Goal: Task Accomplishment & Management: Use online tool/utility

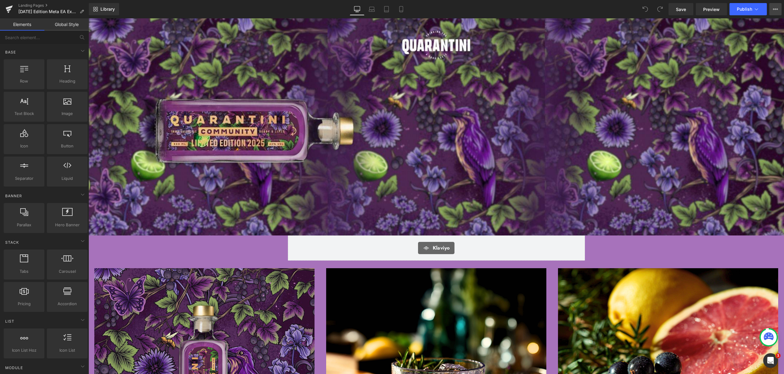
click at [776, 11] on icon at bounding box center [775, 9] width 5 height 5
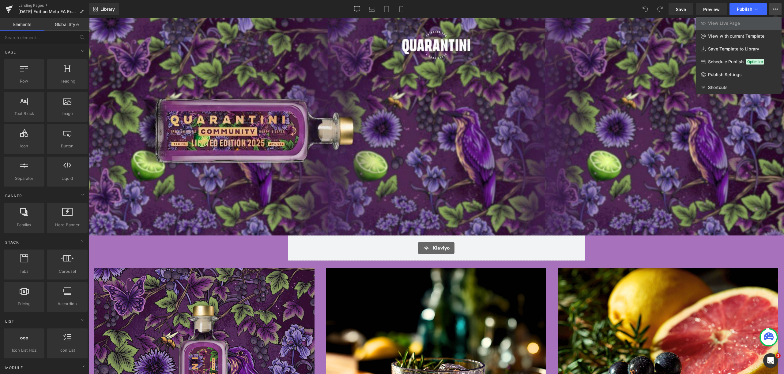
click at [630, 6] on div "Library Desktop Desktop Laptop Tablet Mobile Save Preview Publish Scheduled Vie…" at bounding box center [436, 9] width 695 height 12
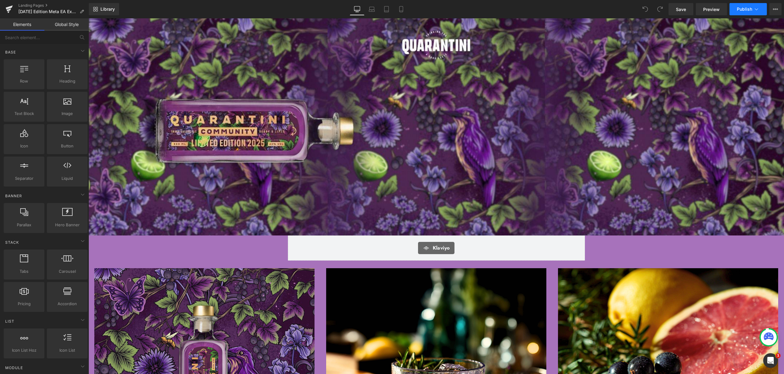
click at [756, 9] on icon at bounding box center [756, 9] width 6 height 6
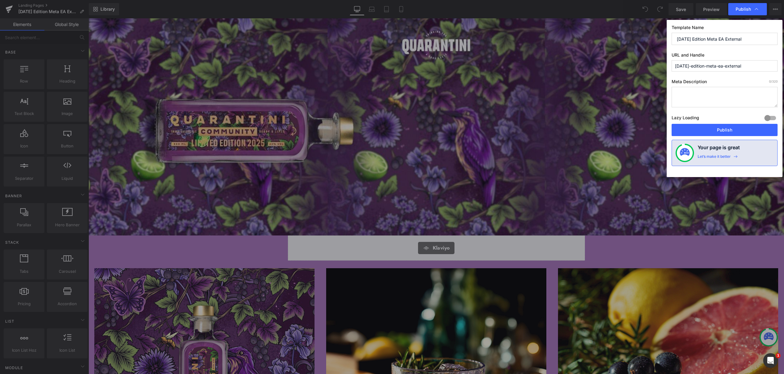
drag, startPoint x: 756, startPoint y: 64, endPoint x: 669, endPoint y: 65, distance: 87.0
click at [669, 65] on div "Template Name [DATE] Edition Meta EA External URL and Handle [DATE]-edition-met…" at bounding box center [725, 98] width 116 height 157
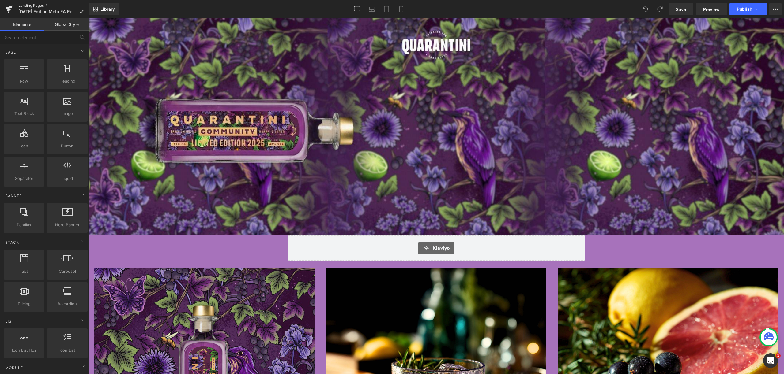
click at [35, 6] on link "Landing Pages" at bounding box center [53, 5] width 70 height 5
